Goal: Task Accomplishment & Management: Use online tool/utility

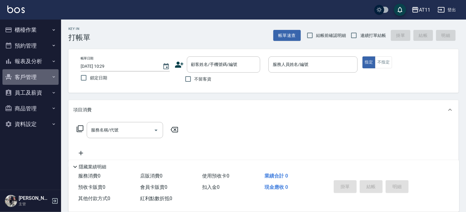
click at [33, 76] on button "客戶管理" at bounding box center [30, 77] width 56 height 16
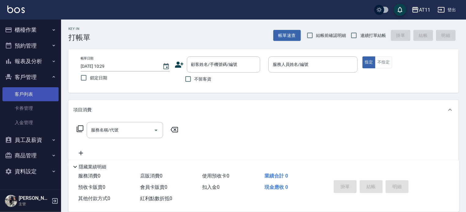
click at [23, 101] on link "客戶列表" at bounding box center [30, 94] width 56 height 14
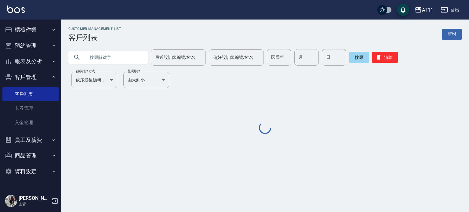
click at [102, 57] on input "text" at bounding box center [114, 57] width 57 height 16
type input "林"
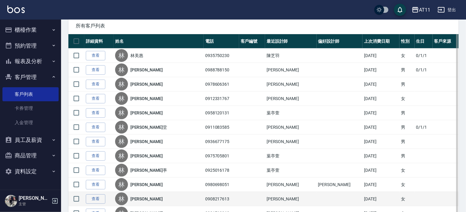
scroll to position [92, 0]
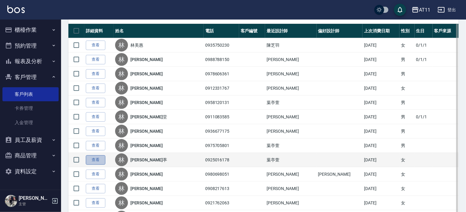
click at [92, 156] on link "查看" at bounding box center [96, 160] width 20 height 9
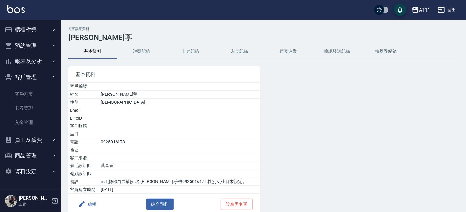
click at [237, 53] on button "入金紀錄" at bounding box center [239, 51] width 49 height 15
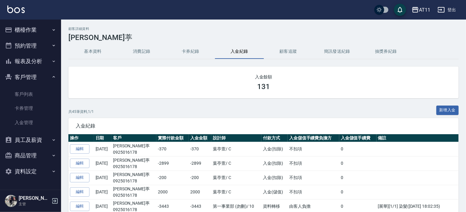
click at [18, 11] on img at bounding box center [15, 9] width 17 height 8
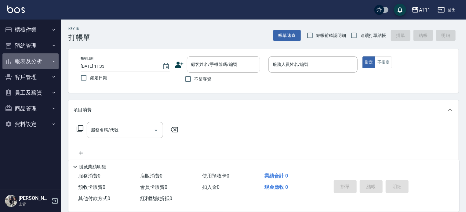
click at [37, 63] on button "報表及分析" at bounding box center [30, 61] width 56 height 16
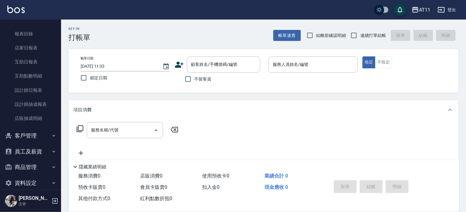
scroll to position [53, 0]
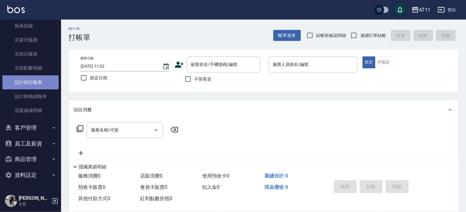
click at [51, 82] on link "設計師日報表" at bounding box center [30, 82] width 56 height 14
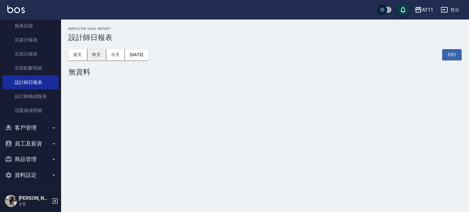
click at [91, 52] on button "昨天" at bounding box center [96, 54] width 19 height 11
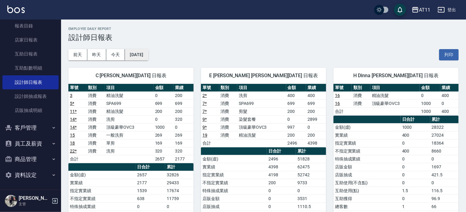
click at [146, 53] on button "[DATE]" at bounding box center [136, 54] width 23 height 11
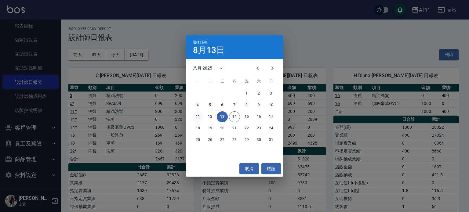
click at [198, 119] on button "11" at bounding box center [197, 117] width 11 height 11
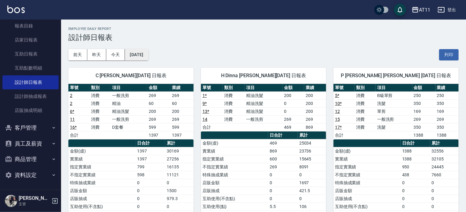
click at [140, 56] on button "[DATE]" at bounding box center [136, 54] width 23 height 11
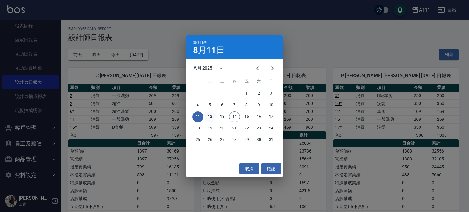
click at [209, 115] on button "12" at bounding box center [210, 117] width 11 height 11
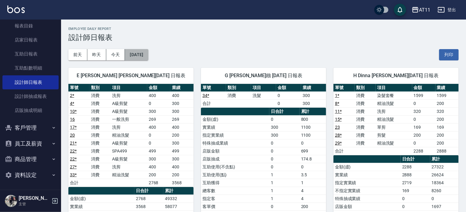
click at [143, 57] on button "[DATE]" at bounding box center [136, 54] width 23 height 11
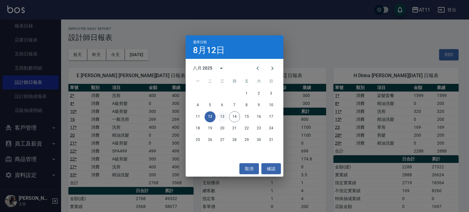
click at [220, 117] on button "13" at bounding box center [222, 117] width 11 height 11
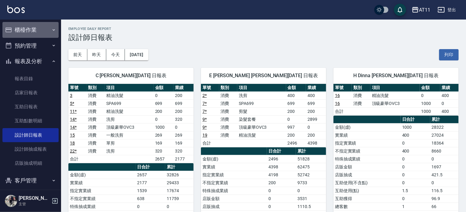
click at [36, 32] on button "櫃檯作業" at bounding box center [30, 30] width 56 height 16
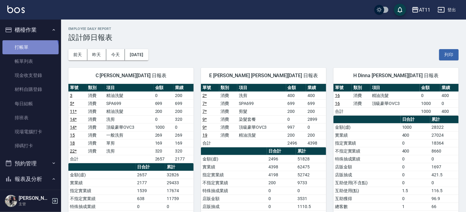
click at [30, 50] on link "打帳單" at bounding box center [30, 47] width 56 height 14
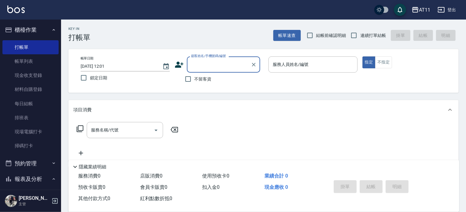
click at [362, 34] on span "連續打單結帳" at bounding box center [374, 35] width 26 height 6
click at [361, 34] on input "連續打單結帳" at bounding box center [354, 35] width 13 height 13
checkbox input "true"
click at [202, 80] on span "不留客資" at bounding box center [203, 79] width 17 height 6
click at [195, 80] on input "不留客資" at bounding box center [188, 79] width 13 height 13
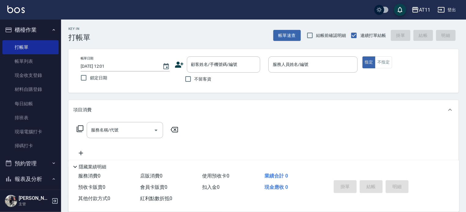
checkbox input "true"
